Goal: Information Seeking & Learning: Learn about a topic

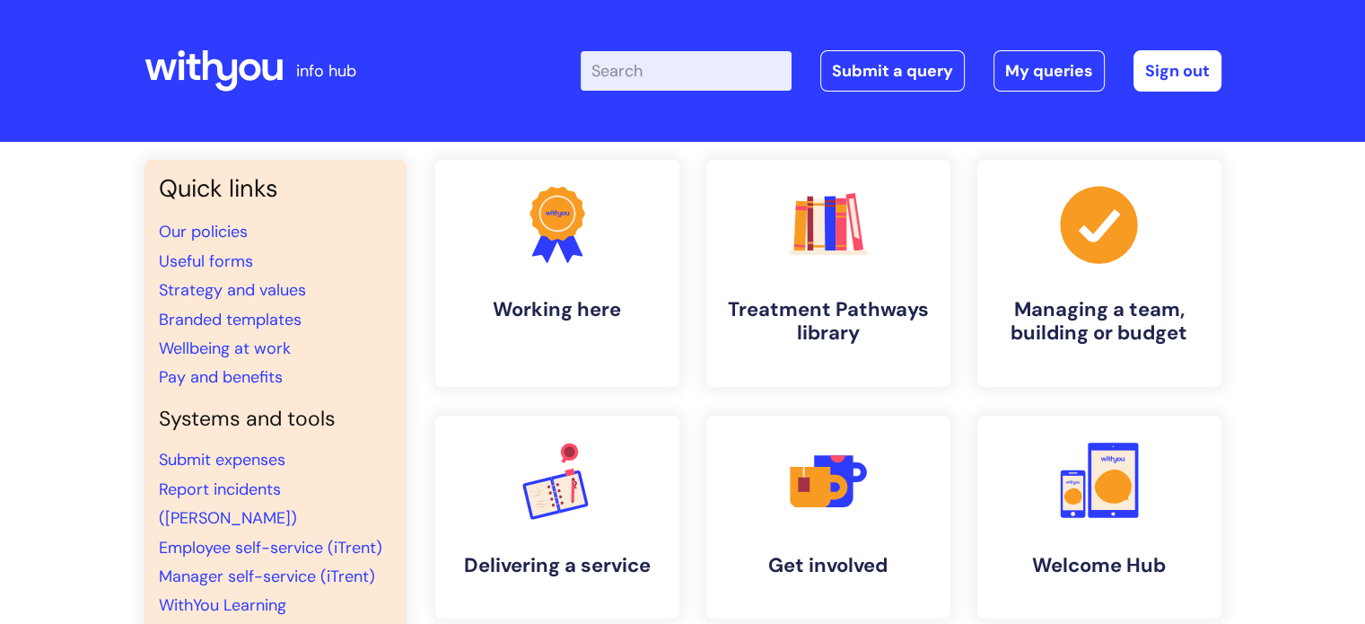
click at [673, 71] on input "Enter your search term here..." at bounding box center [686, 70] width 211 height 39
type input "EAP"
click button "Search" at bounding box center [0, 0] width 0 height 0
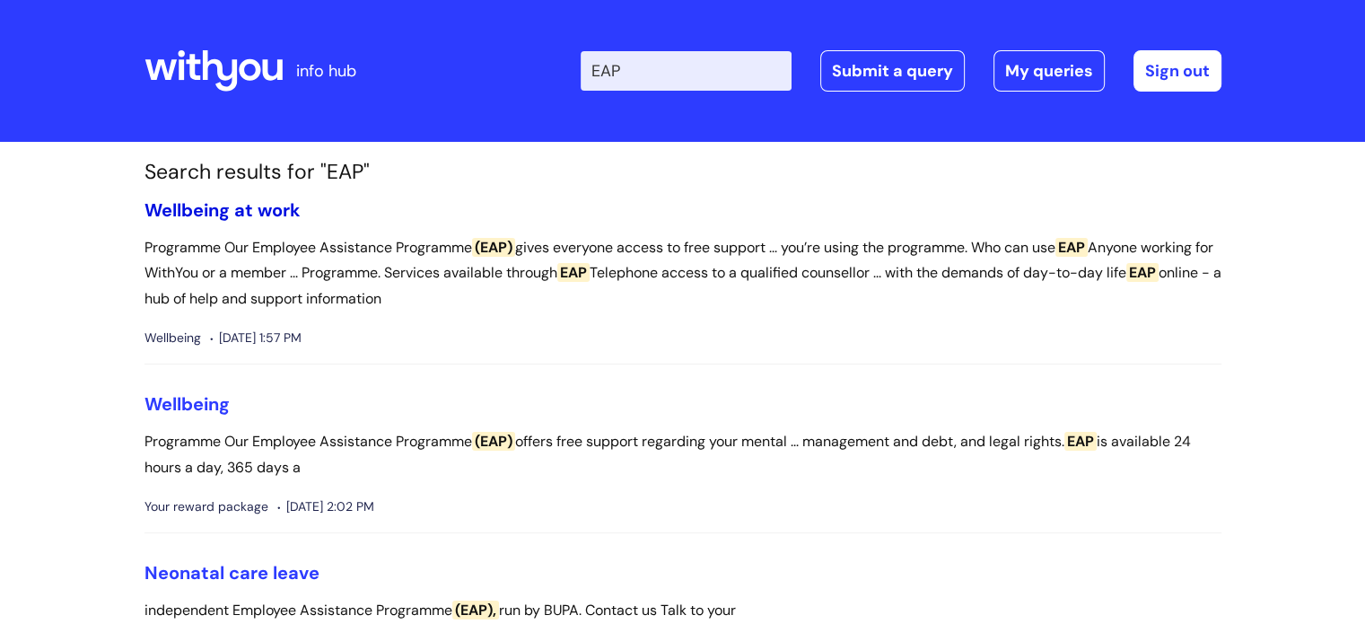
click at [254, 214] on link "Wellbeing at work" at bounding box center [222, 209] width 156 height 23
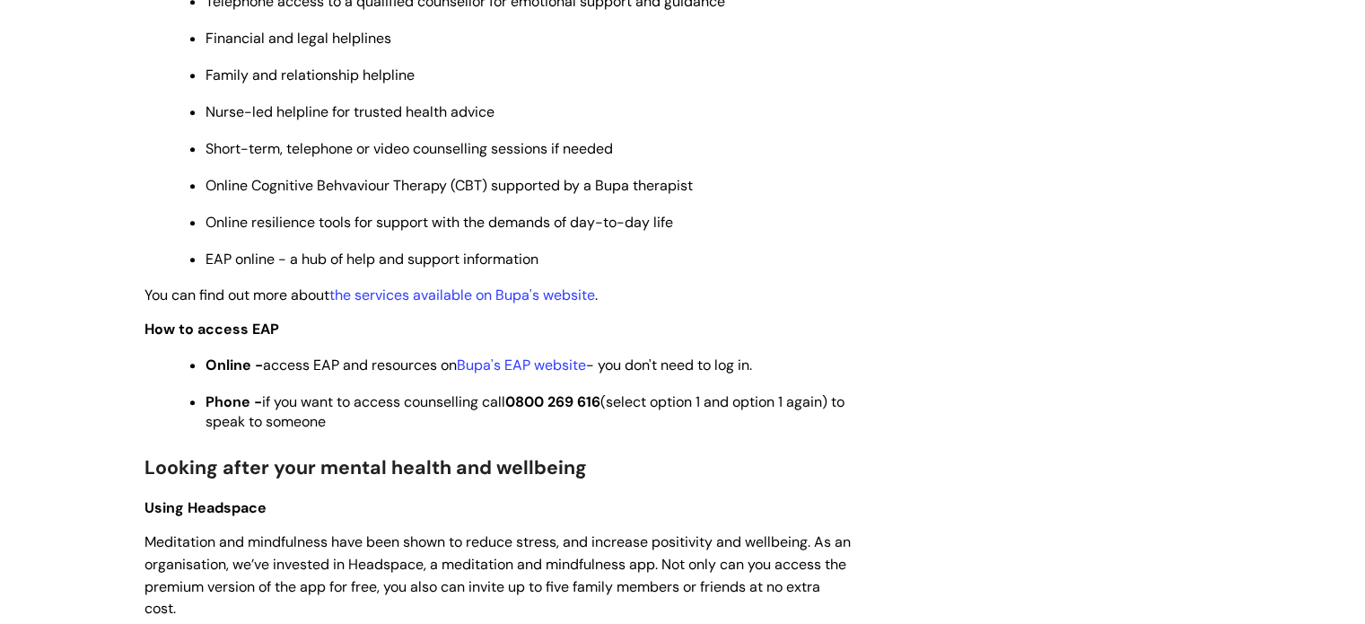
scroll to position [1009, 0]
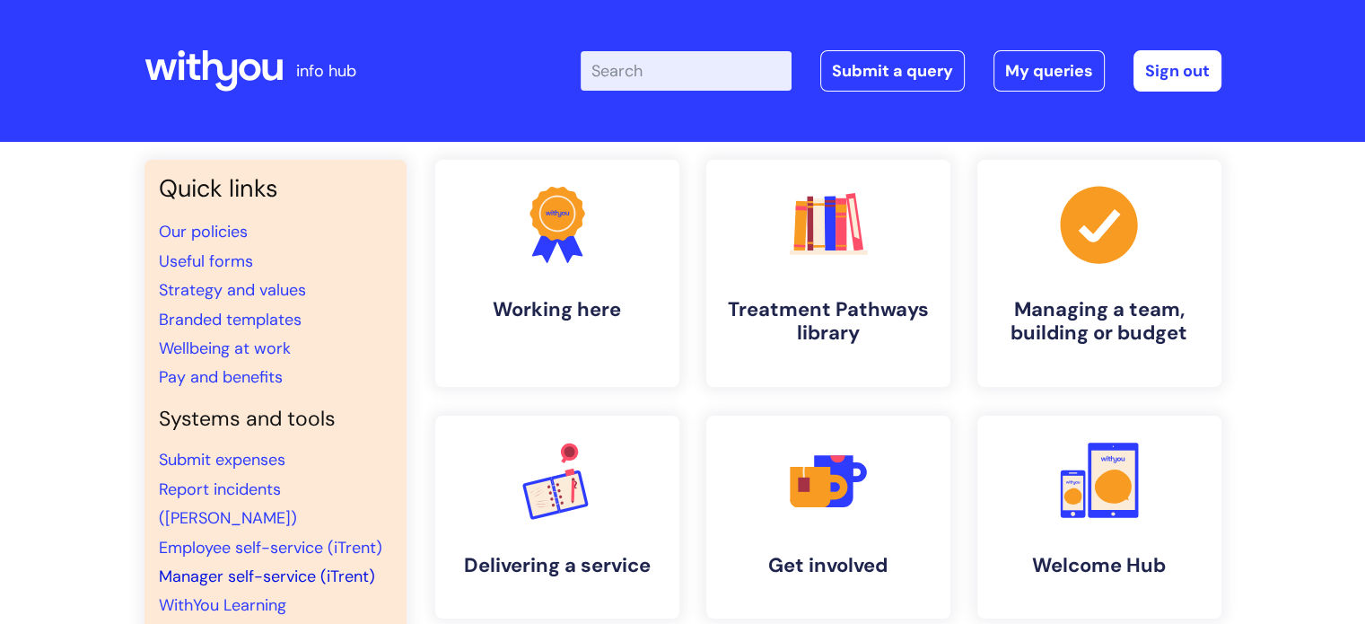
click at [300, 565] on link "Manager self-service (iTrent)" at bounding box center [267, 576] width 216 height 22
click at [956, 59] on link "Submit a query" at bounding box center [892, 70] width 144 height 41
click at [310, 565] on link "Manager self-service (iTrent)" at bounding box center [267, 576] width 216 height 22
click at [302, 537] on link "Employee self-service (iTrent)" at bounding box center [270, 548] width 223 height 22
